Goal: Find contact information: Find contact information

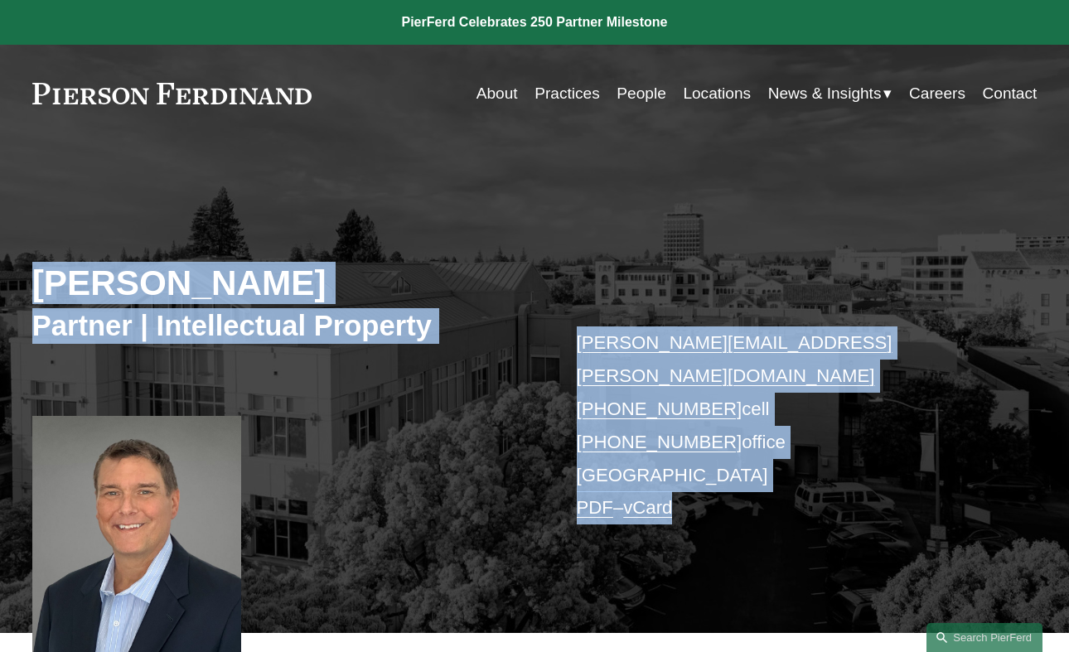
drag, startPoint x: 196, startPoint y: 235, endPoint x: 749, endPoint y: 464, distance: 598.8
click at [746, 464] on div "[PERSON_NAME] Partner | Intellectual Property [PERSON_NAME][EMAIL_ADDRESS][PERS…" at bounding box center [534, 404] width 1069 height 458
click at [716, 546] on div "[PERSON_NAME] Partner | Intellectual Property [PERSON_NAME][EMAIL_ADDRESS][PERS…" at bounding box center [534, 404] width 1069 height 458
drag, startPoint x: 696, startPoint y: 543, endPoint x: 88, endPoint y: 139, distance: 730.3
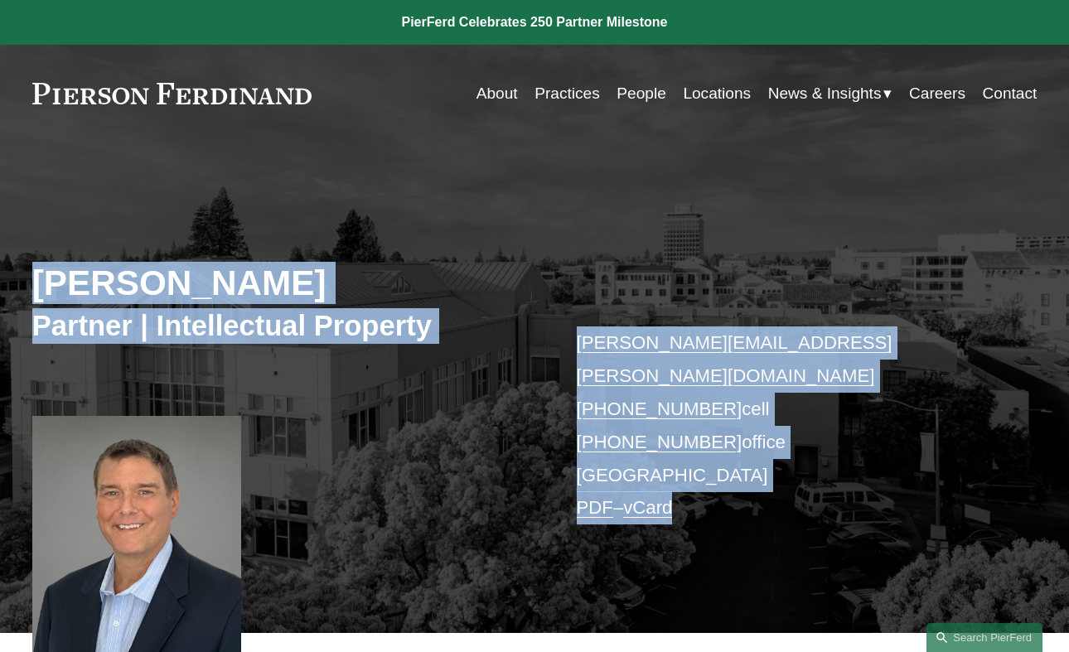
click at [166, 249] on div "[PERSON_NAME] Partner | Intellectual Property [PERSON_NAME][EMAIL_ADDRESS][PERS…" at bounding box center [534, 404] width 1069 height 458
drag, startPoint x: 106, startPoint y: 185, endPoint x: 759, endPoint y: 587, distance: 766.4
click at [758, 588] on div "[PERSON_NAME] Partner | Intellectual Property [PERSON_NAME][EMAIL_ADDRESS][PERS…" at bounding box center [534, 404] width 1069 height 458
click at [387, 422] on div "[PERSON_NAME] Partner | Intellectual Property [PERSON_NAME][EMAIL_ADDRESS][PERS…" at bounding box center [534, 404] width 1069 height 458
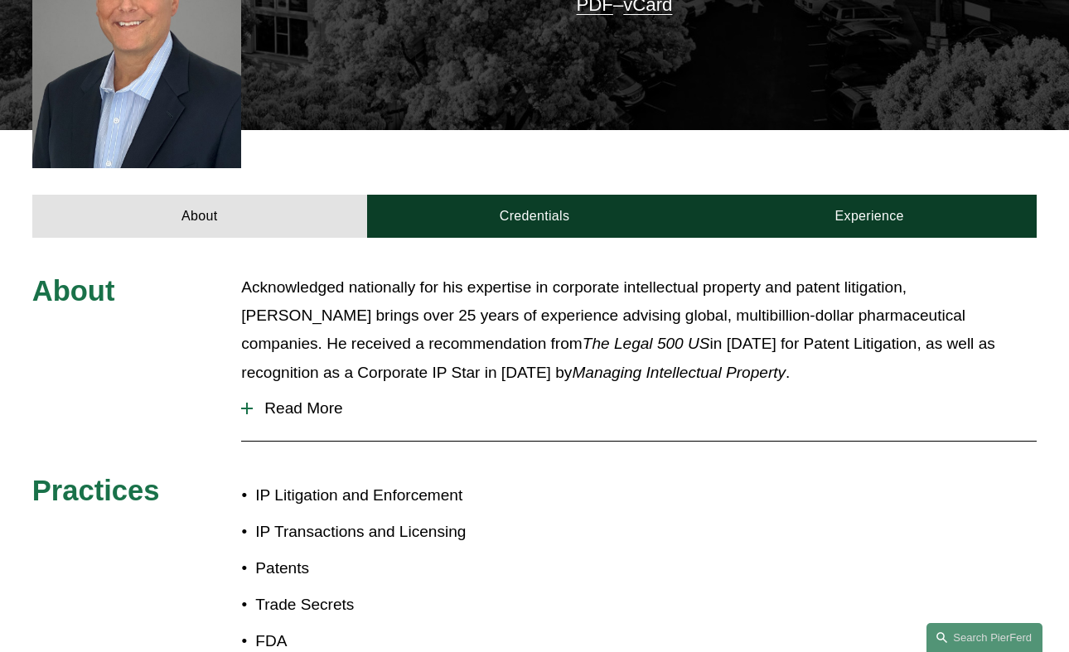
scroll to position [510, 0]
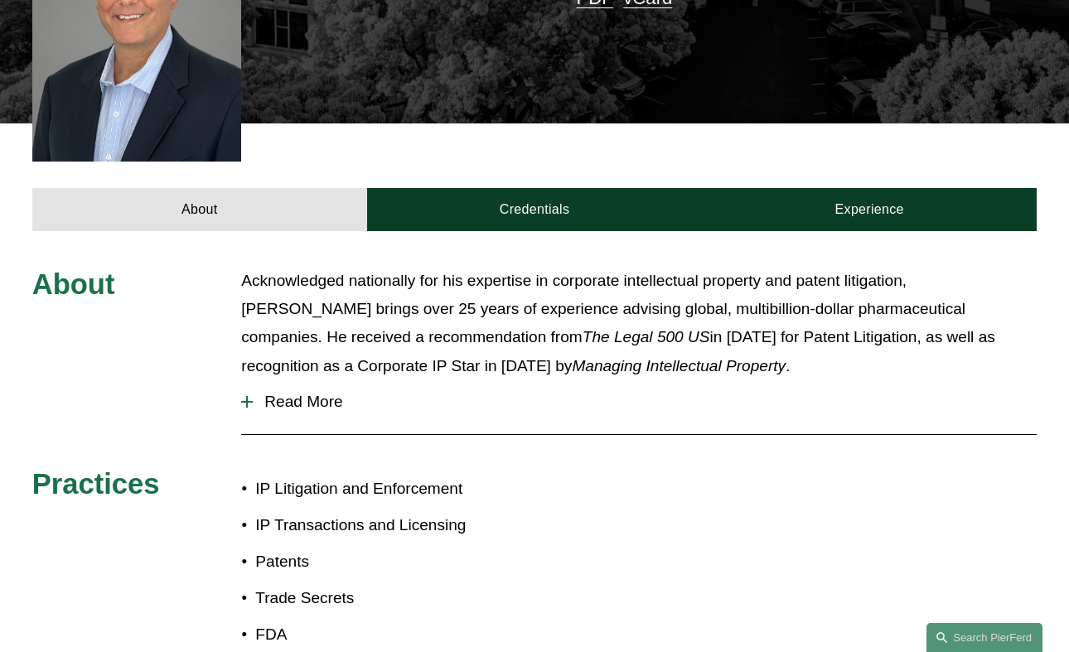
drag, startPoint x: 206, startPoint y: 240, endPoint x: 614, endPoint y: 433, distance: 452.1
click at [613, 432] on div "About Acknowledged nationally for his expertise in corporate intellectual prope…" at bounding box center [534, 462] width 1069 height 390
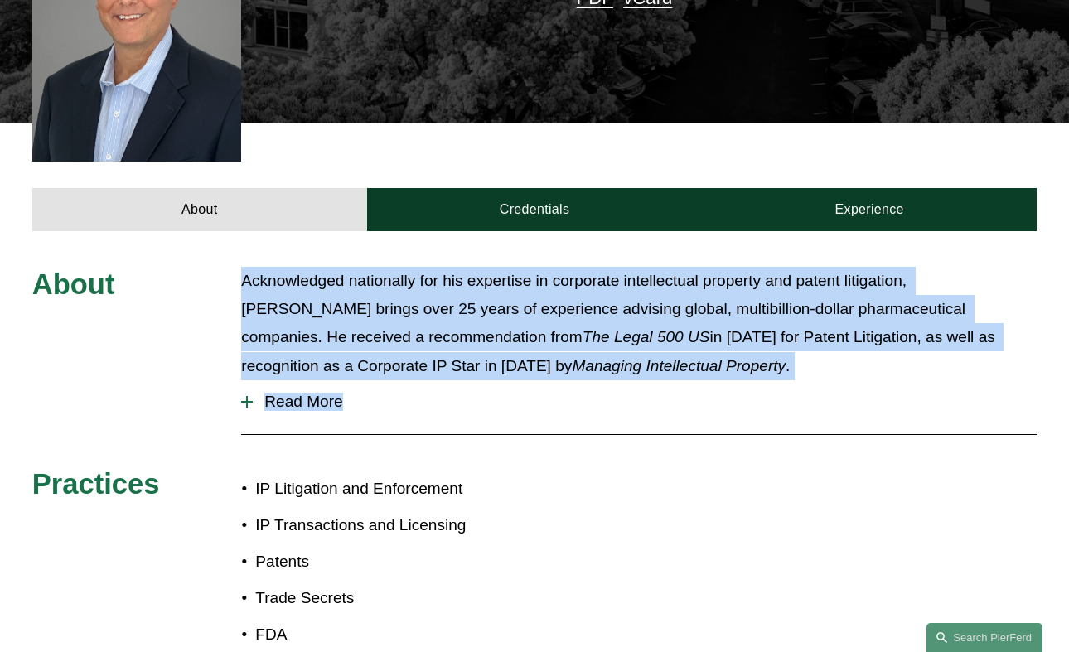
click at [392, 279] on p "Acknowledged nationally for his expertise in corporate intellectual property an…" at bounding box center [639, 324] width 796 height 114
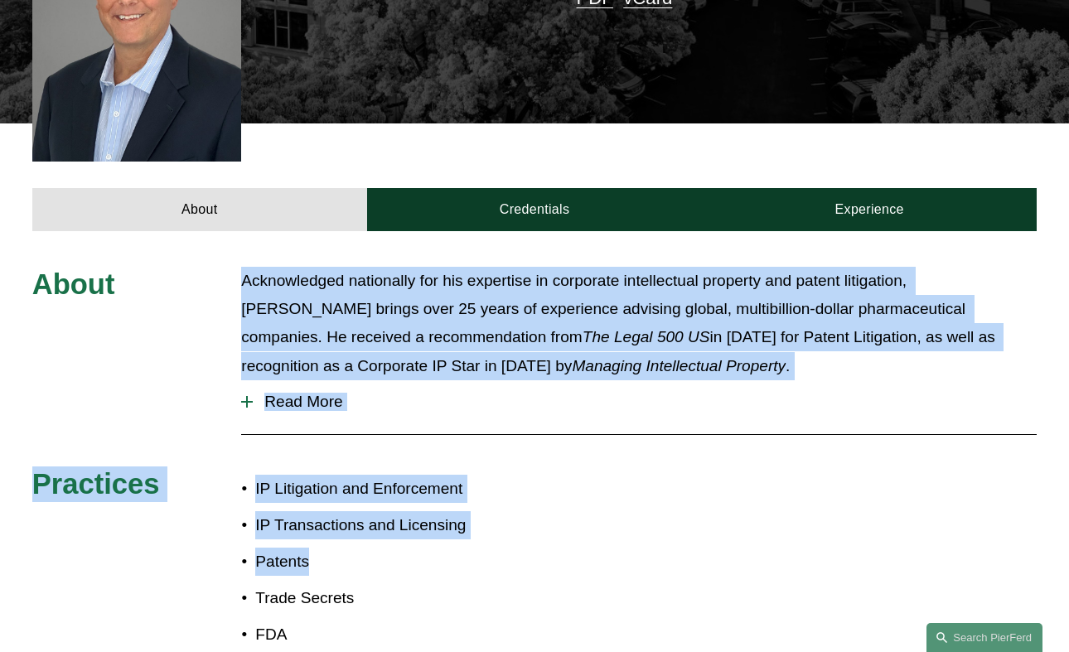
drag, startPoint x: 192, startPoint y: 241, endPoint x: 631, endPoint y: 546, distance: 533.8
click at [630, 546] on div "About Acknowledged nationally for his expertise in corporate intellectual prope…" at bounding box center [534, 462] width 1069 height 390
click at [565, 297] on p "Acknowledged nationally for his expertise in corporate intellectual property an…" at bounding box center [639, 324] width 796 height 114
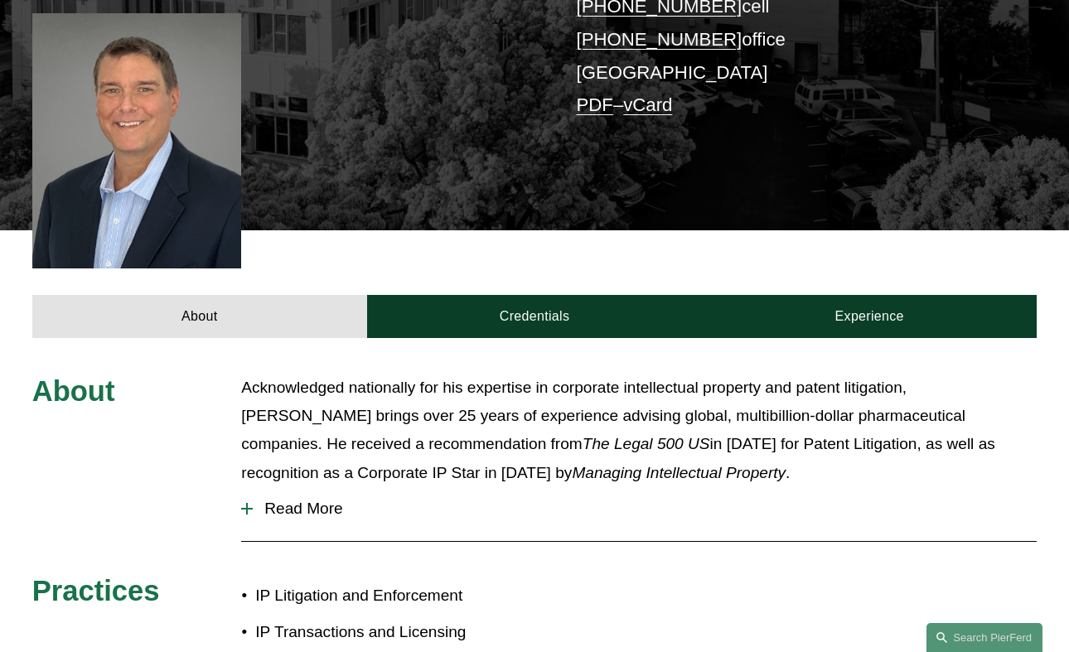
scroll to position [434, 0]
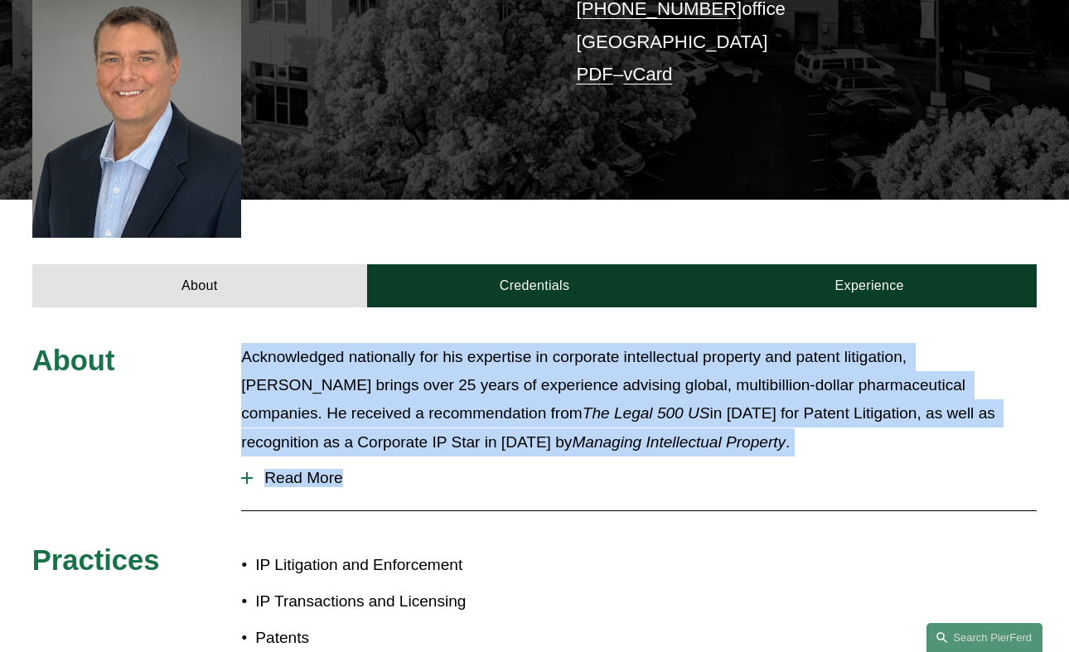
drag, startPoint x: 535, startPoint y: 482, endPoint x: 189, endPoint y: 313, distance: 384.9
click at [190, 343] on div "About Acknowledged nationally for his expertise in corporate intellectual prope…" at bounding box center [534, 538] width 1069 height 390
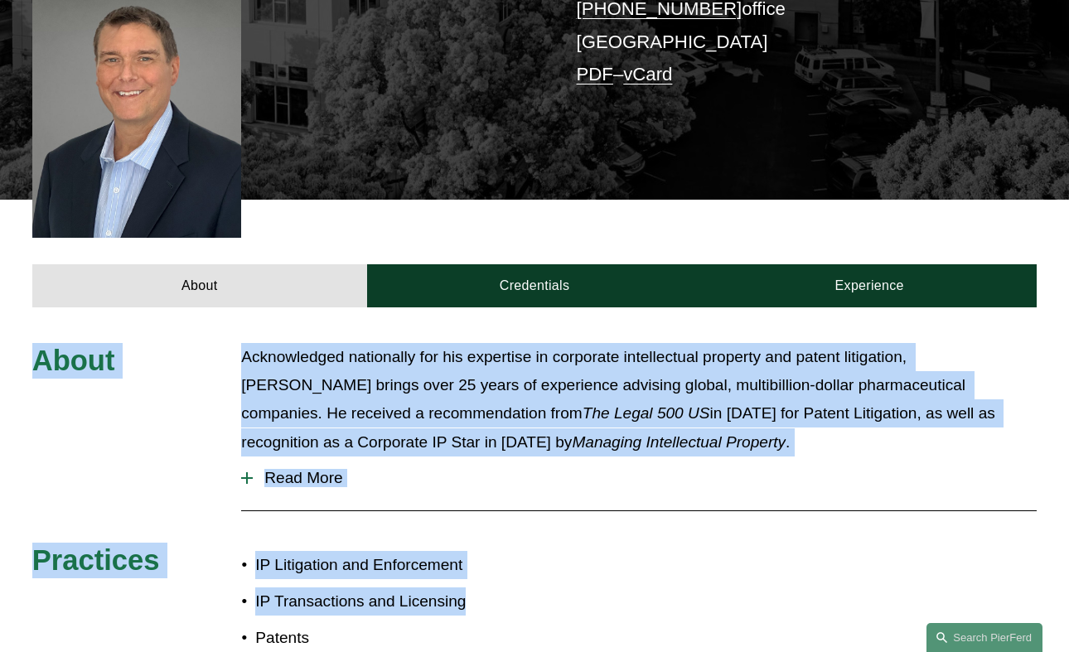
drag, startPoint x: 75, startPoint y: 306, endPoint x: 599, endPoint y: 583, distance: 592.6
click at [598, 583] on div "About Acknowledged nationally for his expertise in corporate intellectual prope…" at bounding box center [534, 538] width 1069 height 461
click at [628, 584] on div "About Acknowledged nationally for his expertise in corporate intellectual prope…" at bounding box center [534, 538] width 1069 height 390
drag, startPoint x: 628, startPoint y: 584, endPoint x: 51, endPoint y: 257, distance: 662.3
click at [52, 258] on article "[PERSON_NAME] Partner | Intellectual Property [PERSON_NAME][EMAIL_ADDRESS][PERS…" at bounding box center [534, 167] width 1069 height 1202
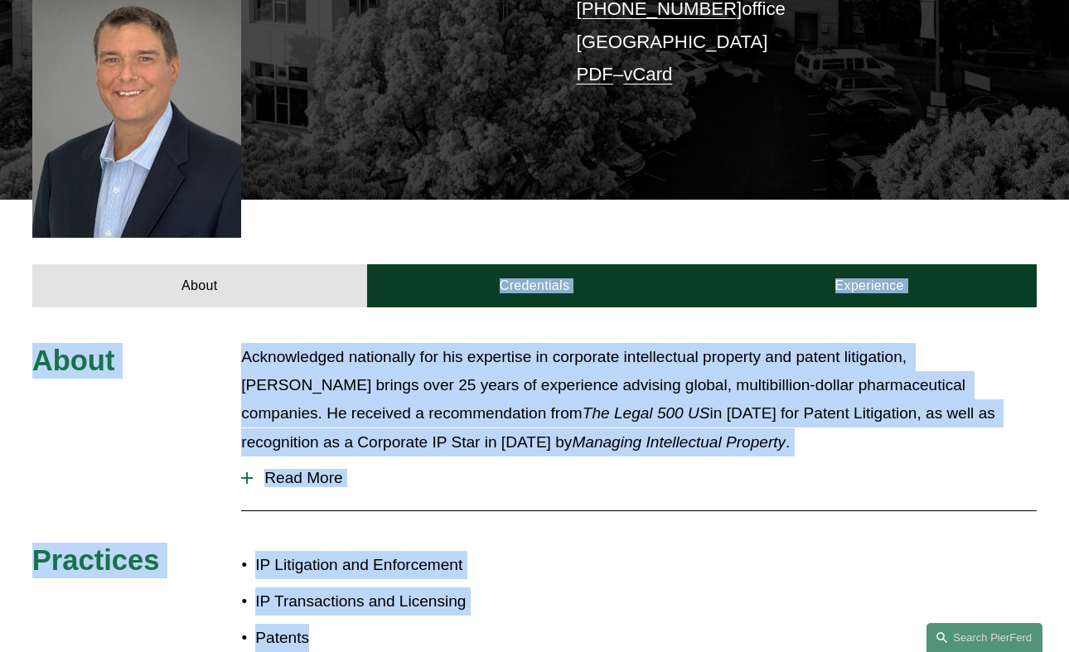
click at [577, 343] on p "Acknowledged nationally for his expertise in corporate intellectual property an…" at bounding box center [639, 400] width 796 height 114
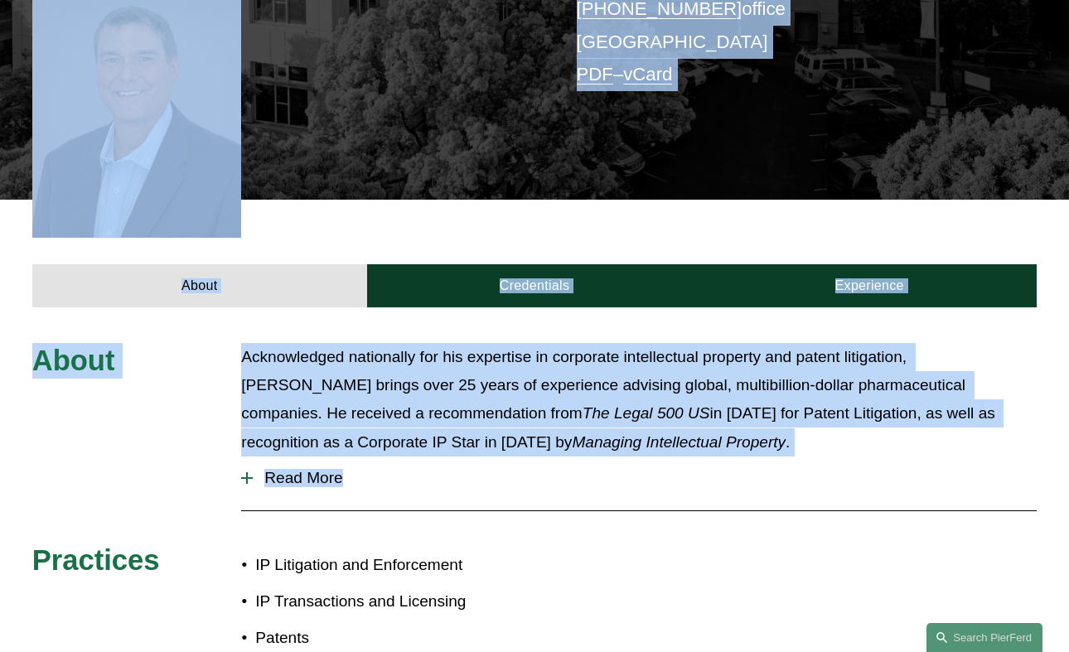
drag, startPoint x: 452, startPoint y: 54, endPoint x: 884, endPoint y: 609, distance: 703.0
click at [882, 609] on article "[PERSON_NAME] Partner | Intellectual Property [PERSON_NAME][EMAIL_ADDRESS][PERS…" at bounding box center [534, 167] width 1069 height 1202
click at [861, 564] on div "About Acknowledged nationally for his expertise in corporate intellectual prope…" at bounding box center [534, 538] width 1069 height 390
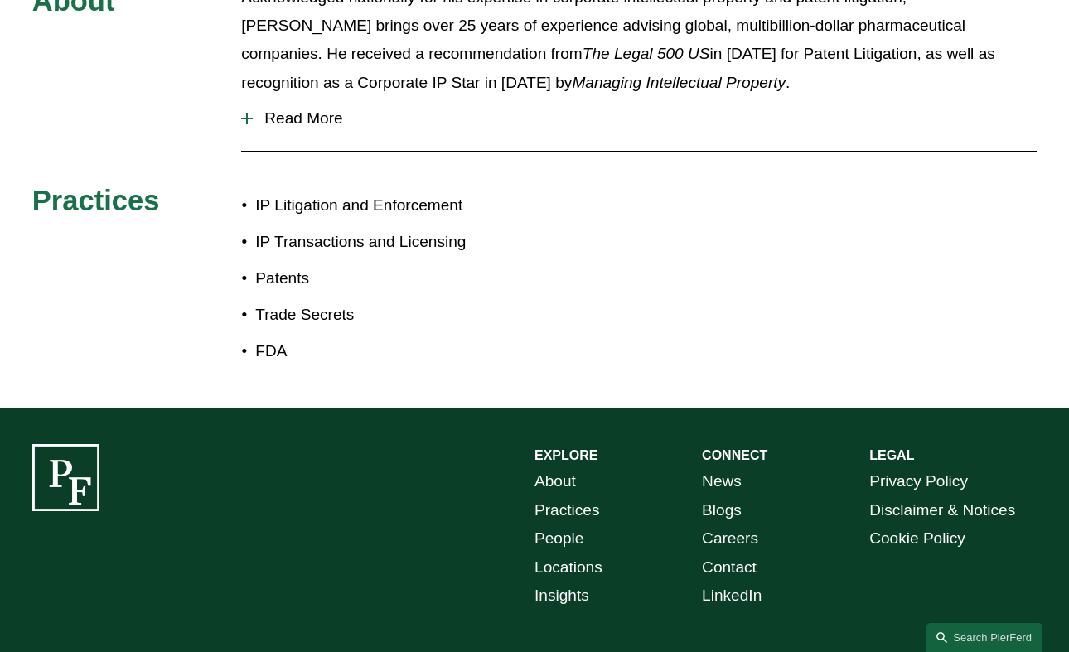
scroll to position [819, 0]
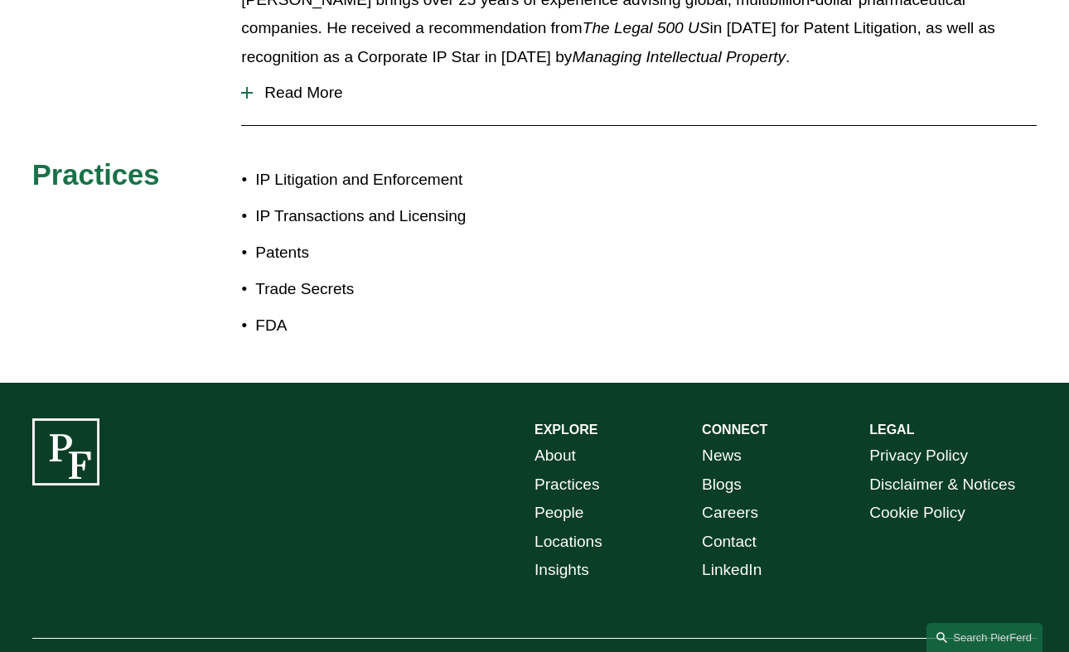
click at [799, 261] on div "About Acknowledged nationally for his expertise in corporate intellectual prope…" at bounding box center [534, 153] width 1069 height 390
click at [335, 462] on div "EXPLORE CONNECT About Practices People Locations Insights News Blogs Careers Co…" at bounding box center [534, 558] width 1069 height 279
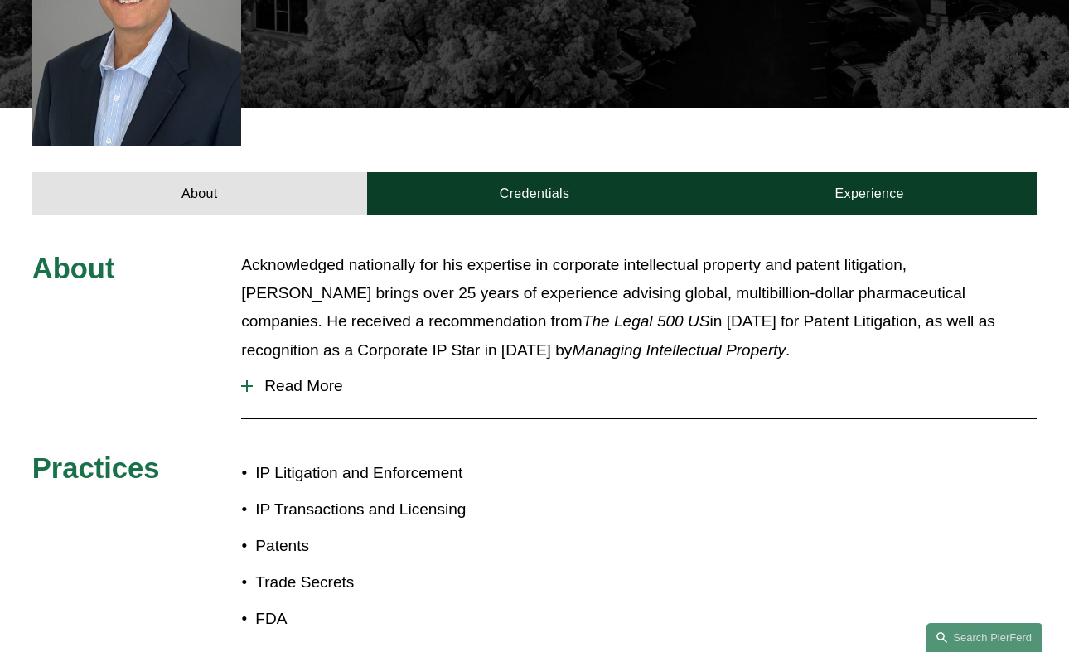
scroll to position [656, 0]
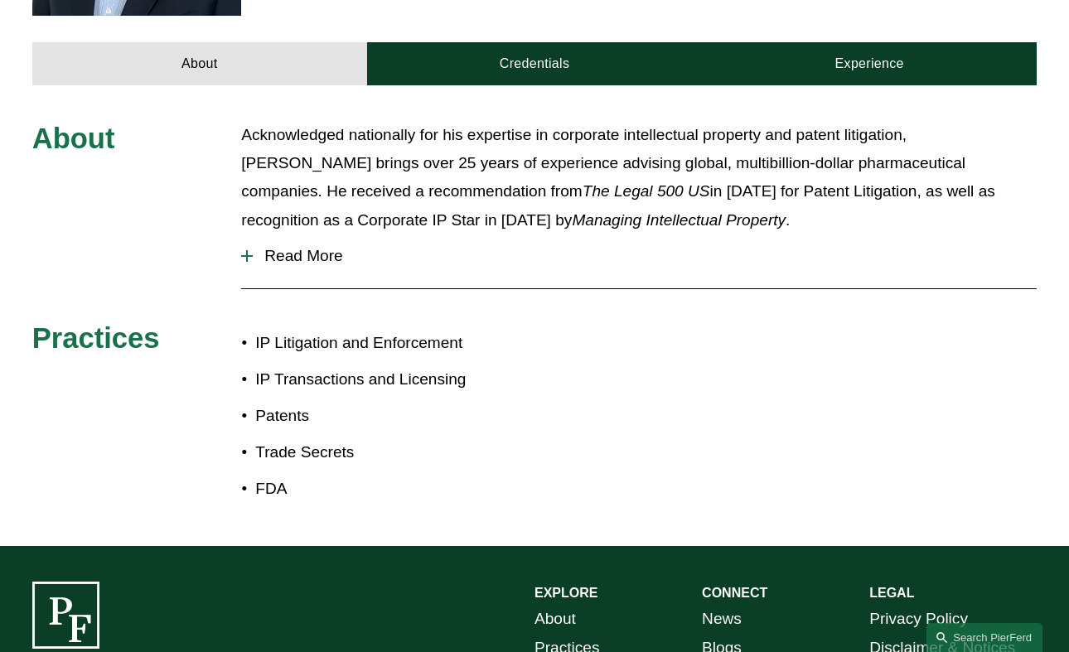
click at [514, 147] on p "Acknowledged nationally for his expertise in corporate intellectual property an…" at bounding box center [639, 178] width 796 height 114
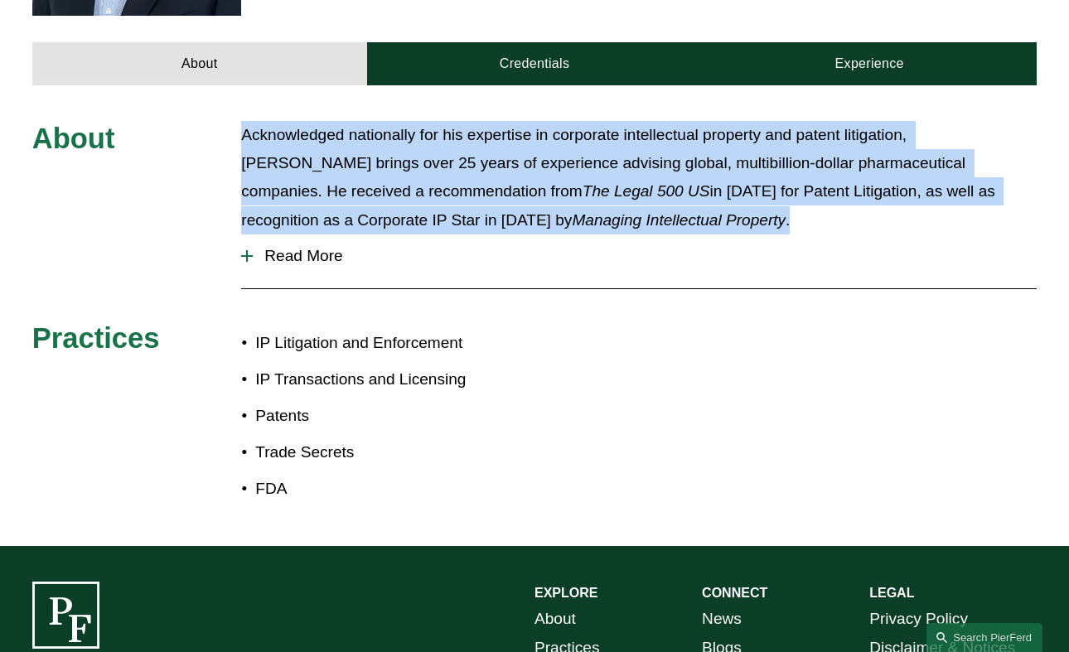
drag, startPoint x: 578, startPoint y: 183, endPoint x: 206, endPoint y: 92, distance: 383.2
click at [206, 121] on div "About Acknowledged nationally for his expertise in corporate intellectual prope…" at bounding box center [534, 316] width 1069 height 390
click at [583, 182] on em "The Legal 500 US" at bounding box center [647, 190] width 128 height 17
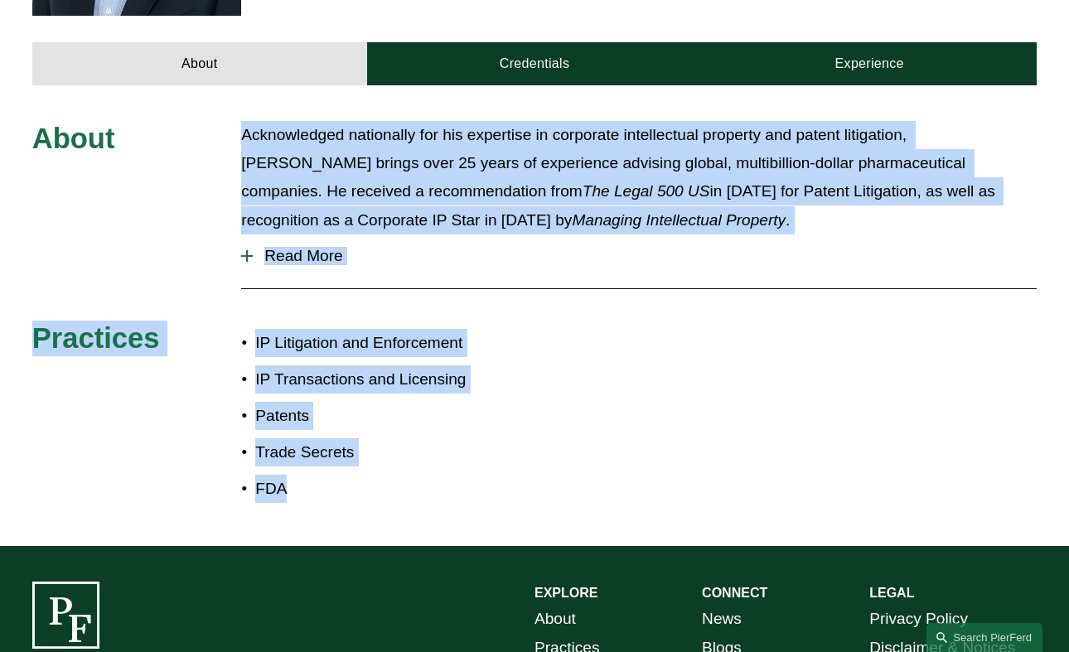
drag, startPoint x: 244, startPoint y: 99, endPoint x: 371, endPoint y: 501, distance: 421.6
click at [368, 501] on div "About Acknowledged nationally for his expertise in corporate intellectual prope…" at bounding box center [534, 315] width 1069 height 461
click at [259, 439] on p "Trade Secrets" at bounding box center [394, 453] width 279 height 28
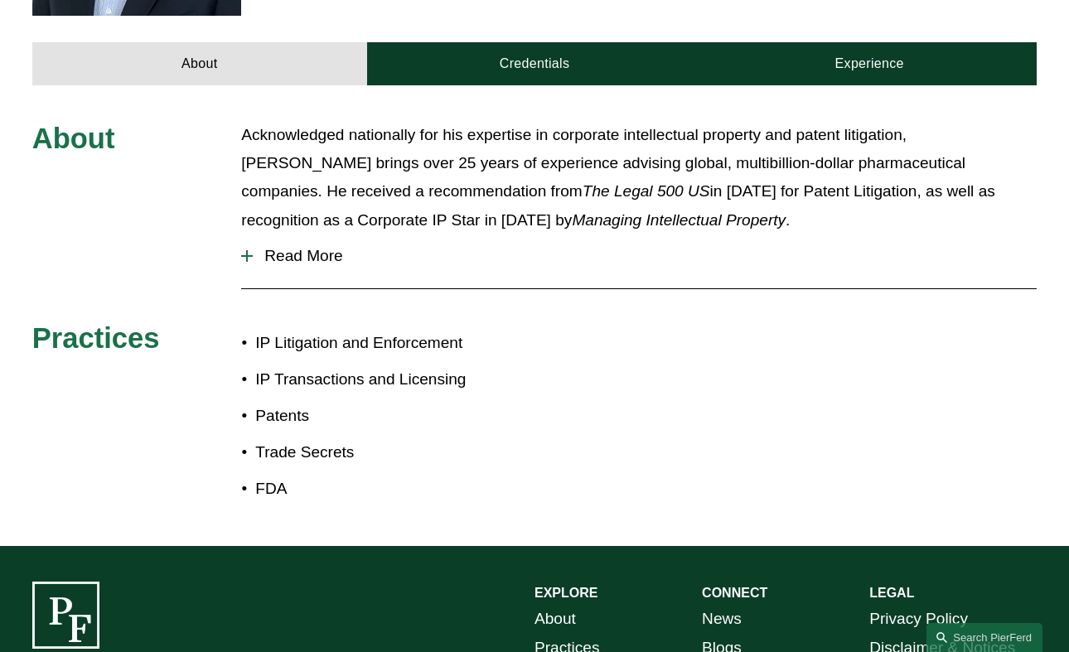
click at [264, 439] on p "Trade Secrets" at bounding box center [394, 453] width 279 height 28
